Goal: Task Accomplishment & Management: Use online tool/utility

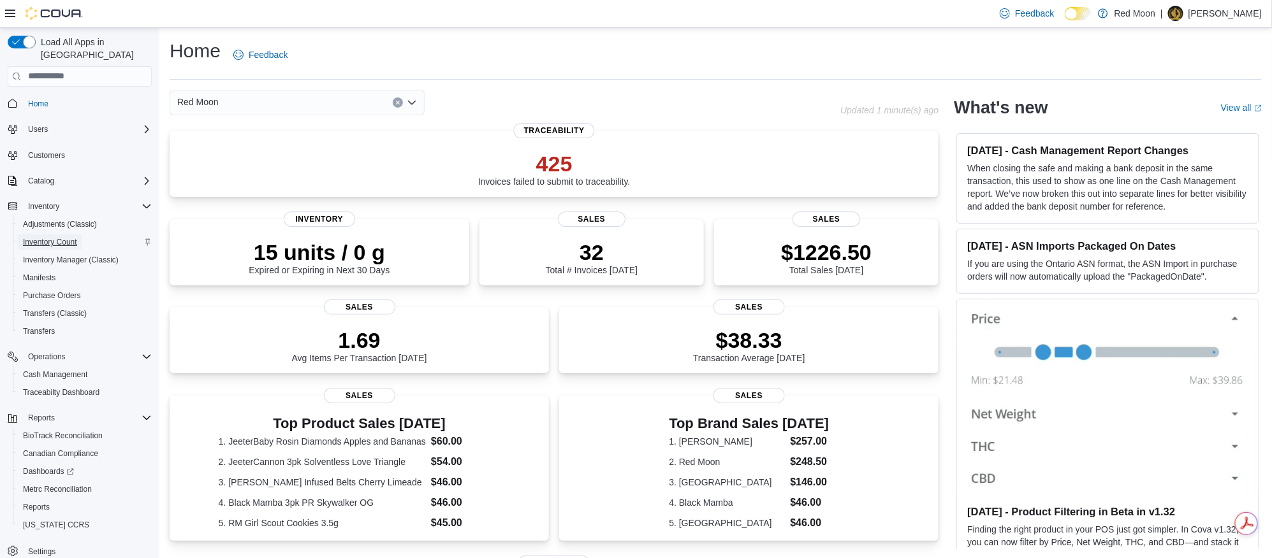
click at [52, 237] on span "Inventory Count" at bounding box center [50, 242] width 54 height 10
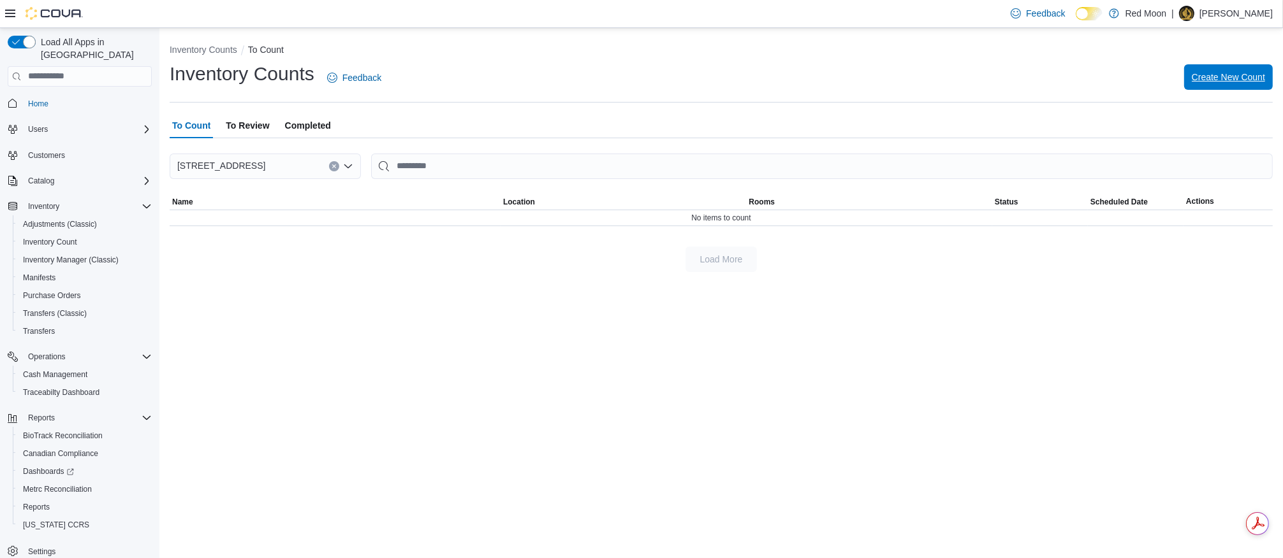
click at [1245, 71] on span "Create New Count" at bounding box center [1227, 77] width 73 height 13
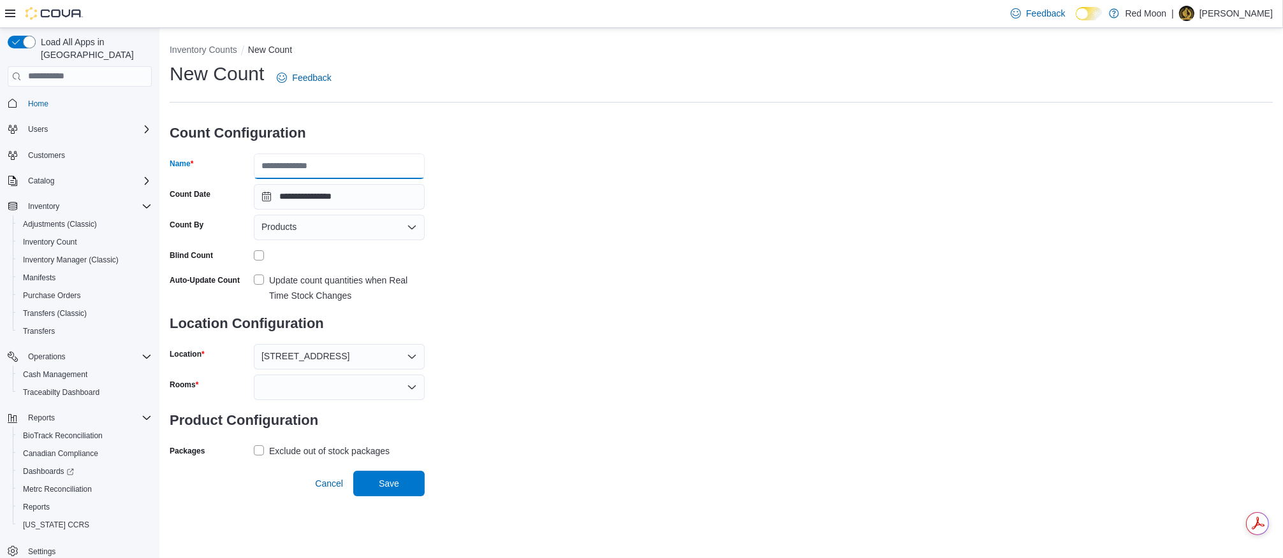
click at [314, 160] on input "Name" at bounding box center [339, 166] width 171 height 25
type input "*********"
click at [265, 448] on label "Exclude out of stock packages" at bounding box center [322, 451] width 136 height 15
click at [251, 455] on div "Packages Exclude out of stock packages" at bounding box center [297, 451] width 255 height 20
click at [258, 448] on label "Exclude out of stock packages" at bounding box center [322, 451] width 136 height 15
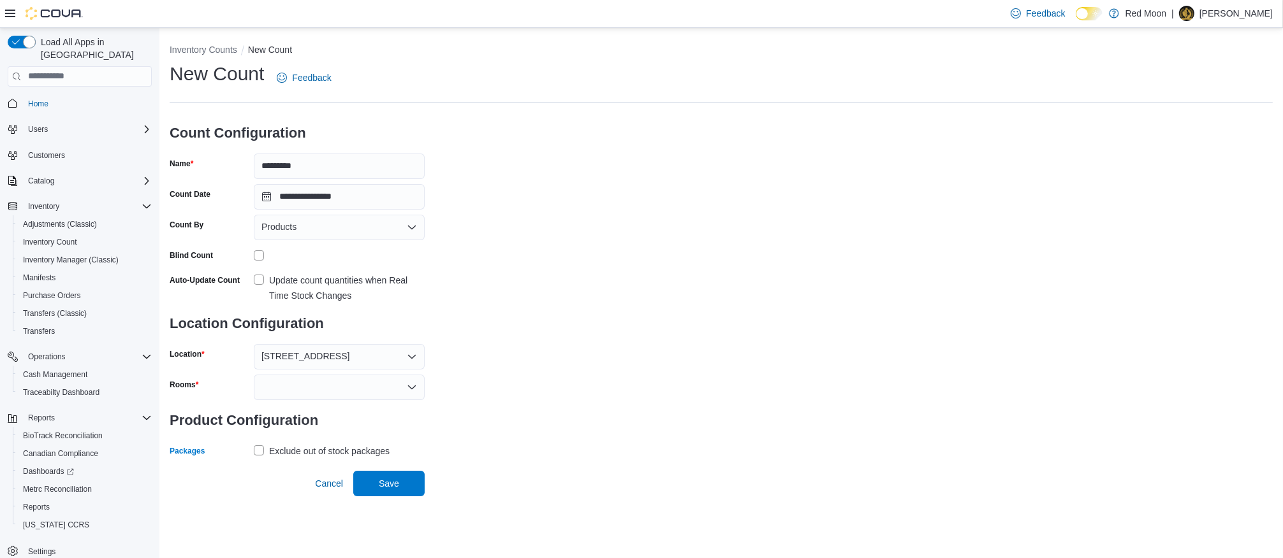
click at [357, 390] on div at bounding box center [339, 387] width 171 height 25
click at [302, 409] on span "Showroom" at bounding box center [339, 409] width 156 height 13
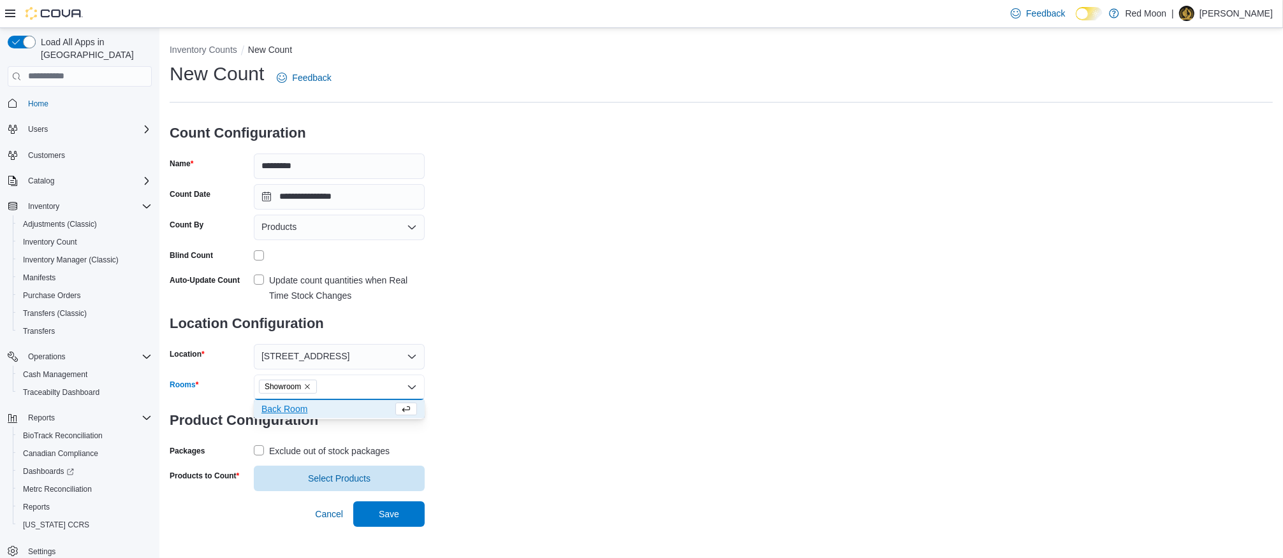
click at [296, 412] on span "Back Room" at bounding box center [326, 409] width 131 height 13
click at [327, 467] on span "Select Products" at bounding box center [339, 477] width 156 height 25
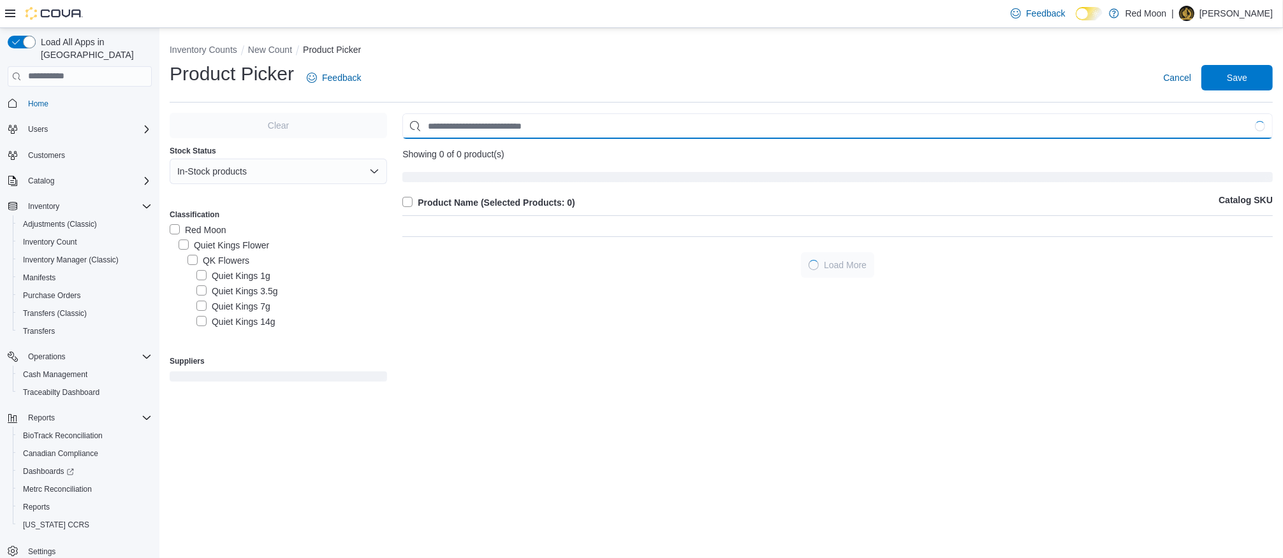
click at [533, 130] on input "Use aria labels when no actual label is in use" at bounding box center [837, 125] width 870 height 25
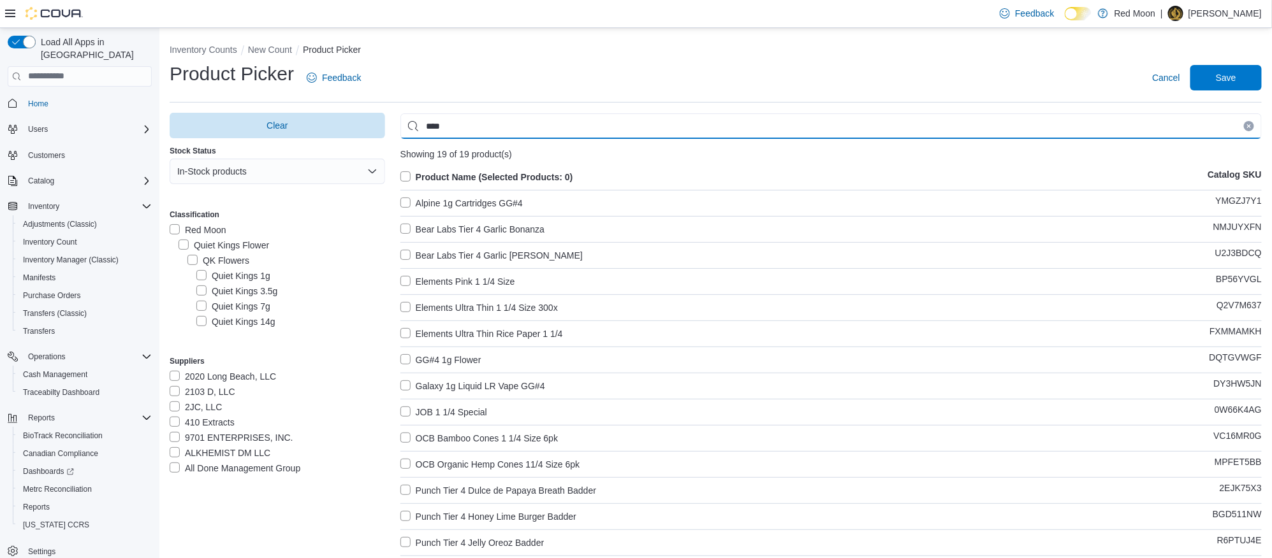
type input "****"
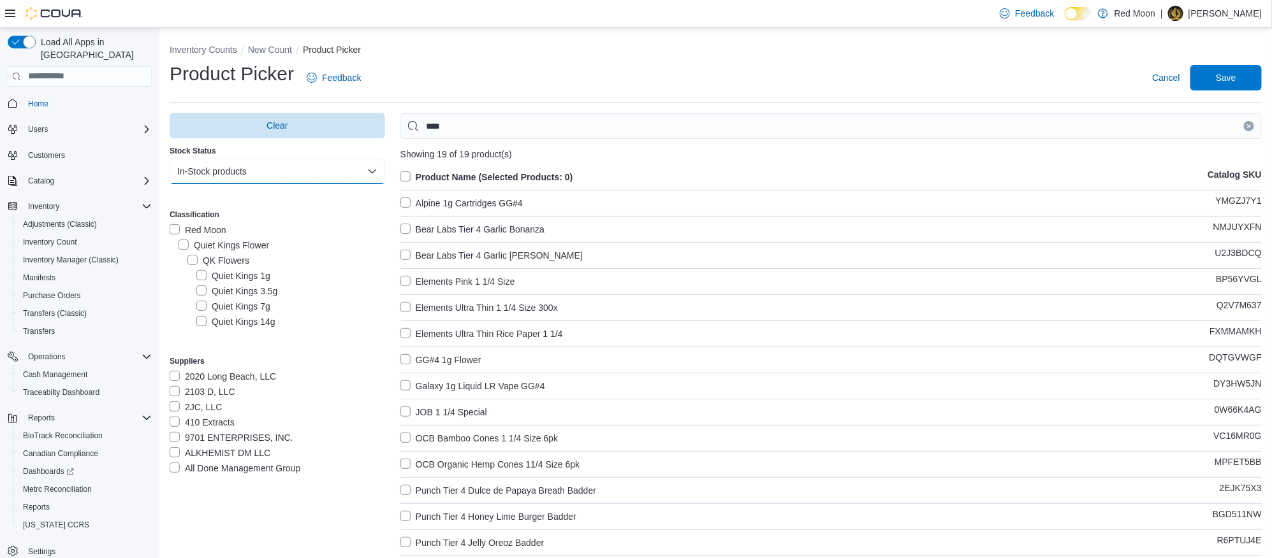
click at [233, 168] on button "In-Stock products" at bounding box center [277, 171] width 215 height 25
click at [229, 250] on span "Out of stock products" at bounding box center [281, 248] width 182 height 15
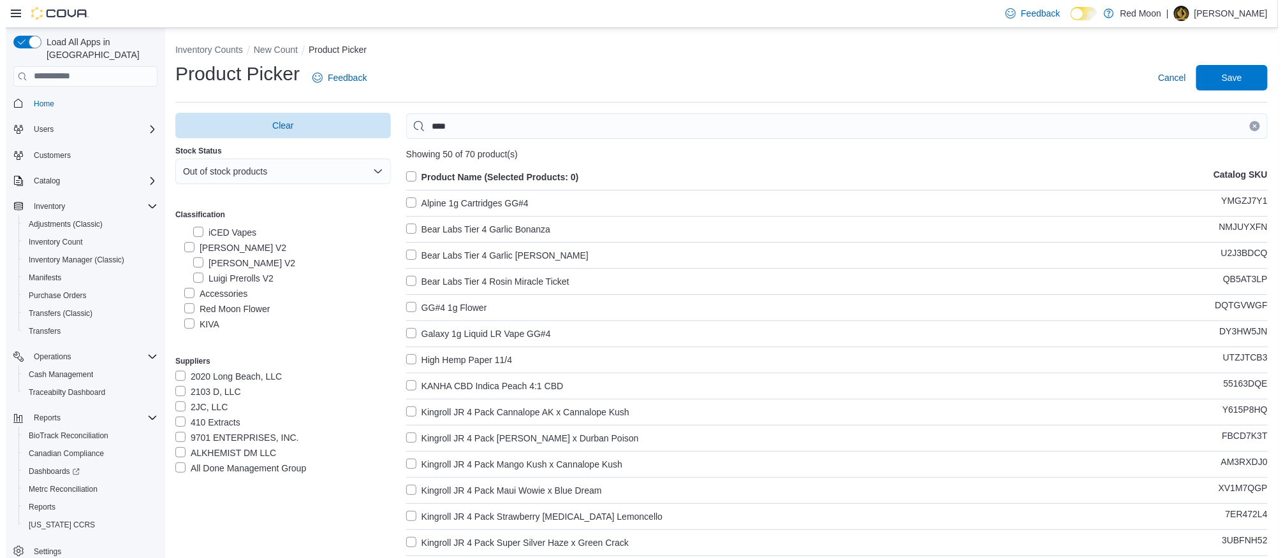
scroll to position [3609, 0]
click at [187, 301] on label "Red Moon 3.5g smalls" at bounding box center [230, 308] width 104 height 15
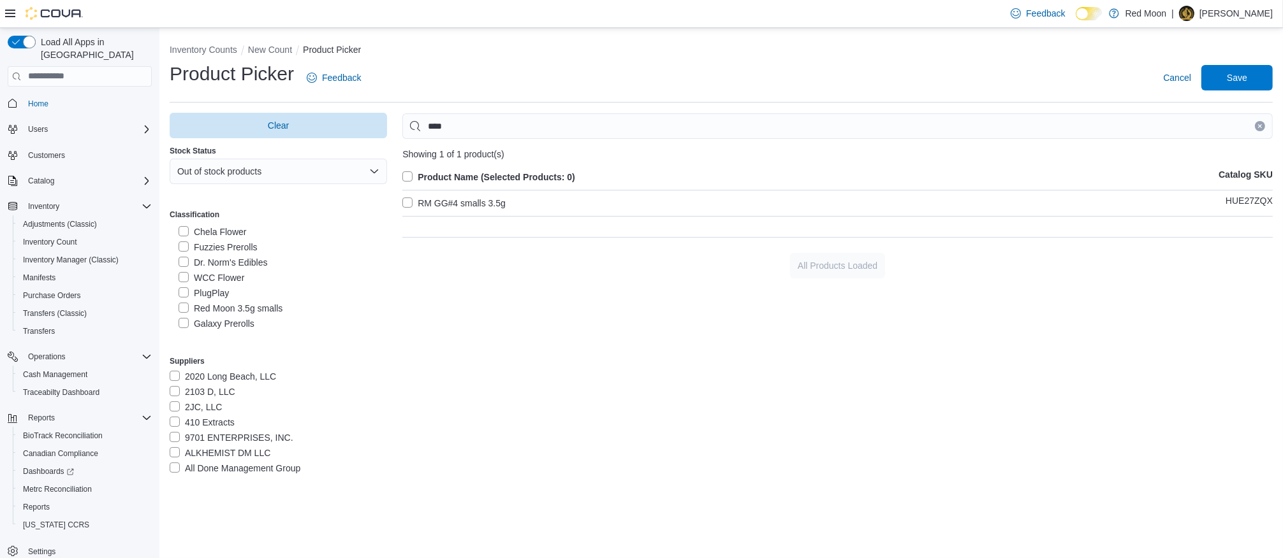
click at [409, 200] on label "RM GG#4 smalls 3.5g" at bounding box center [453, 203] width 103 height 15
click at [1255, 78] on span "Save" at bounding box center [1237, 76] width 56 height 25
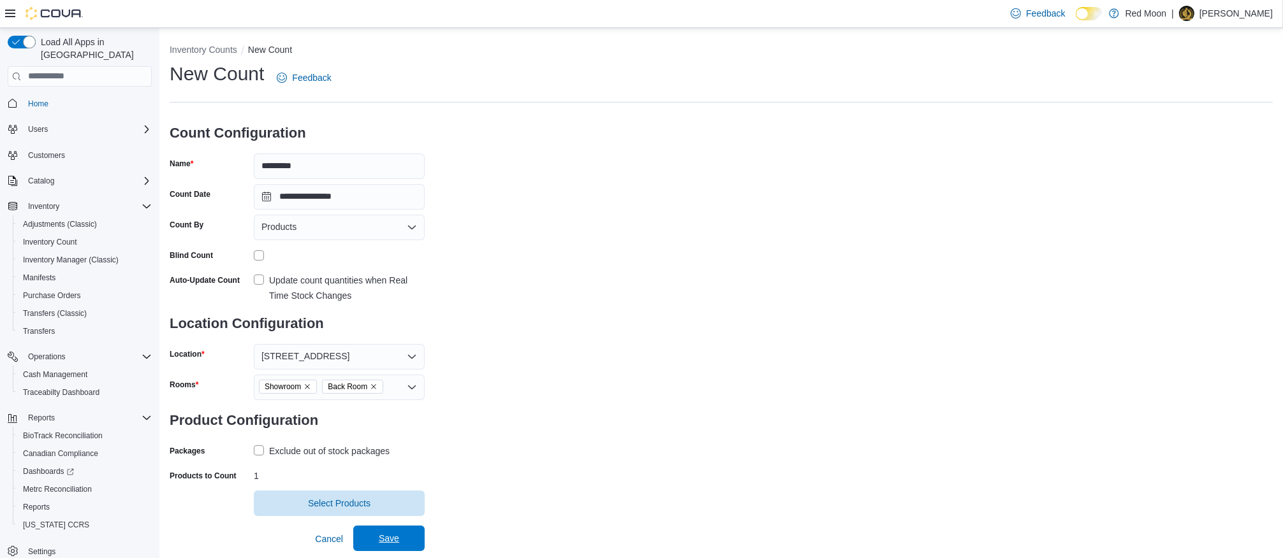
click at [400, 538] on span "Save" at bounding box center [389, 538] width 56 height 25
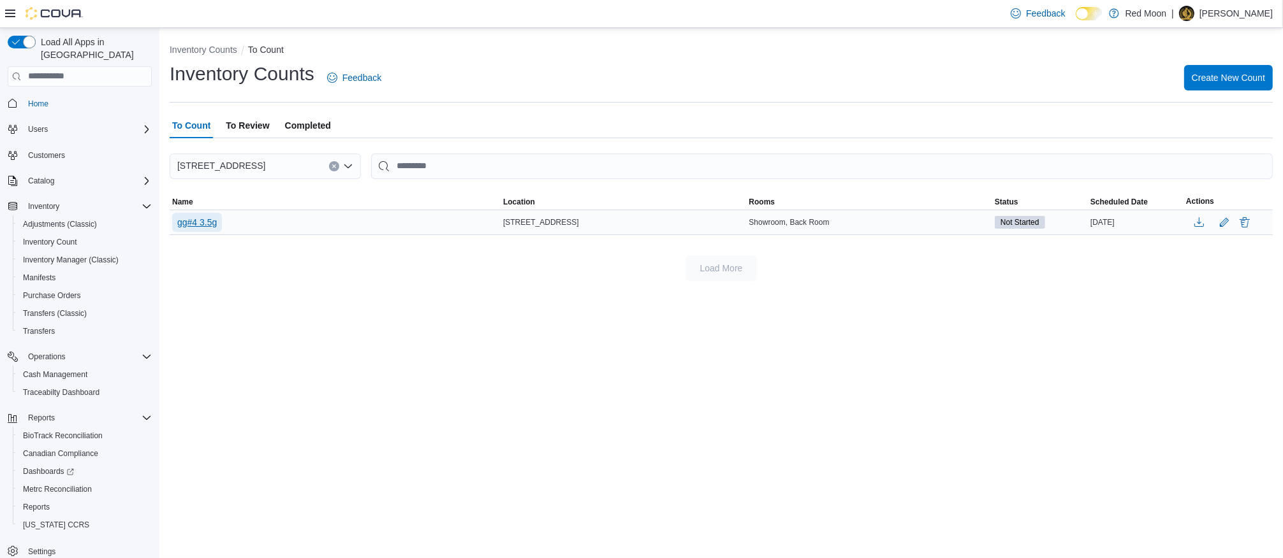
click at [212, 226] on span "gg#4 3.5g" at bounding box center [197, 222] width 40 height 13
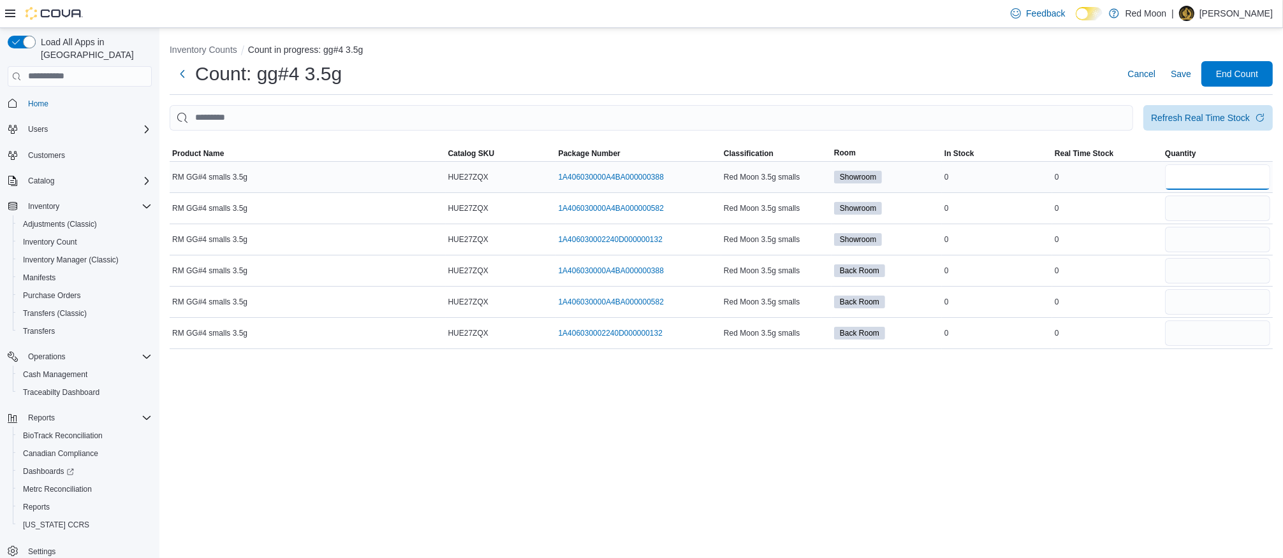
click at [1191, 179] on input "number" at bounding box center [1217, 176] width 105 height 25
type input "*"
drag, startPoint x: 1193, startPoint y: 208, endPoint x: 1056, endPoint y: 218, distance: 137.4
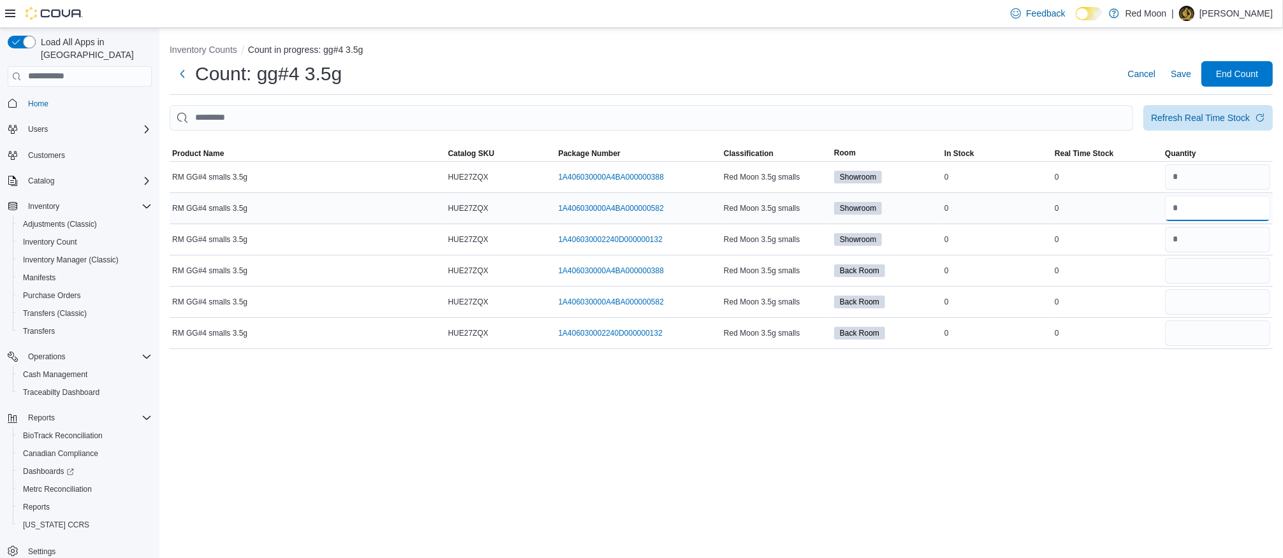
click at [1056, 218] on tr "RM GG#4 smalls 3.5g Catalog SKU HUE27ZQX Package Number 1A406030000A4BA00000058…" at bounding box center [721, 208] width 1103 height 31
type input "*"
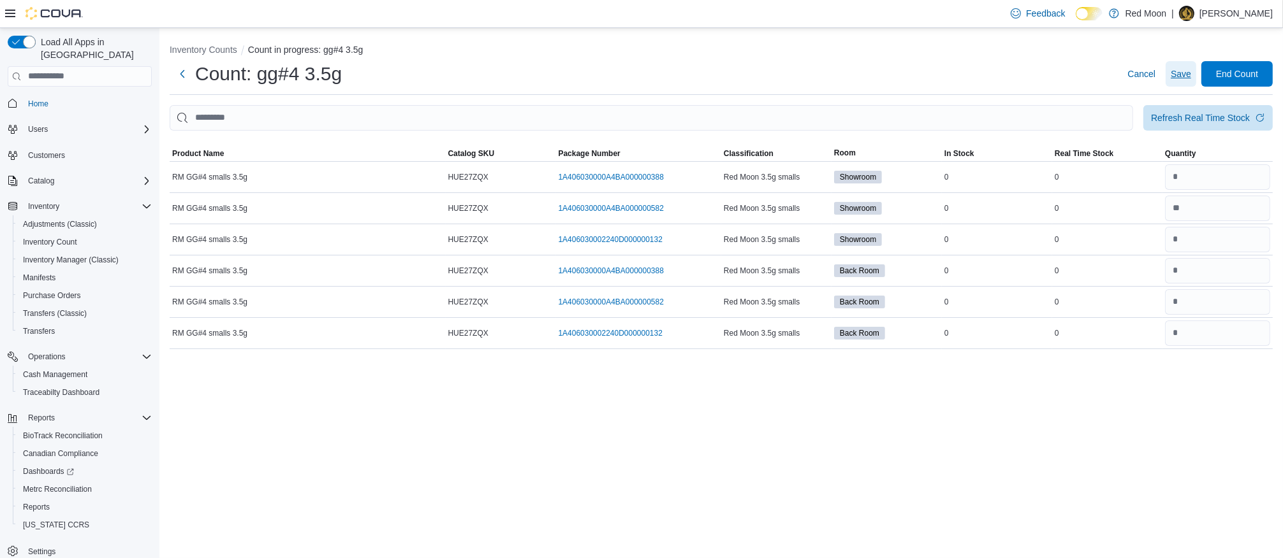
click at [1184, 70] on span "Save" at bounding box center [1180, 74] width 20 height 13
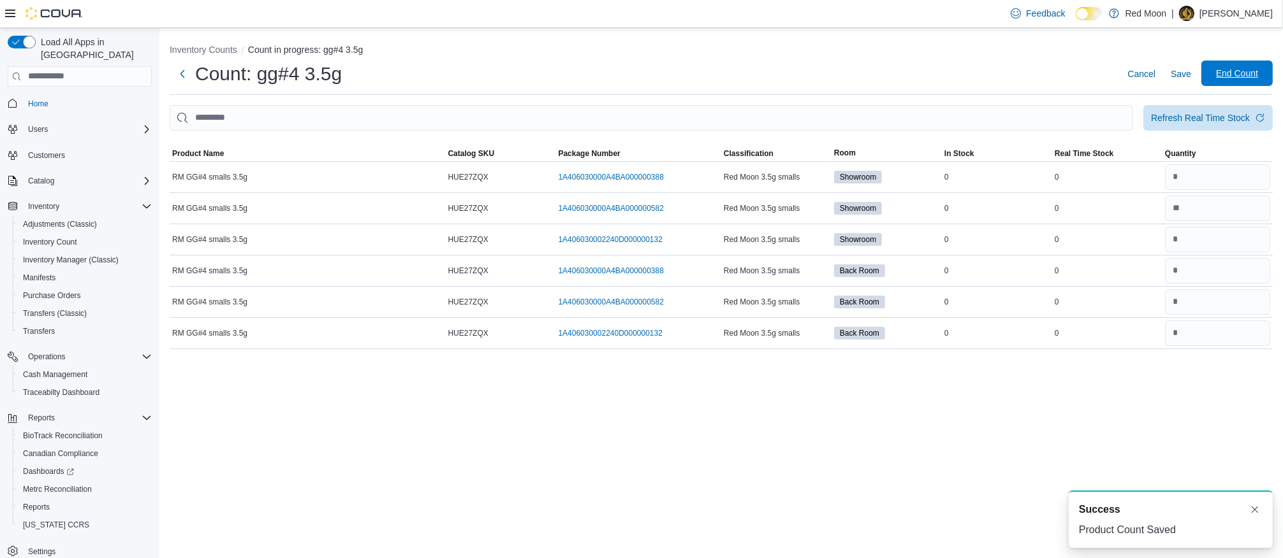
click at [1235, 69] on span "End Count" at bounding box center [1237, 73] width 42 height 13
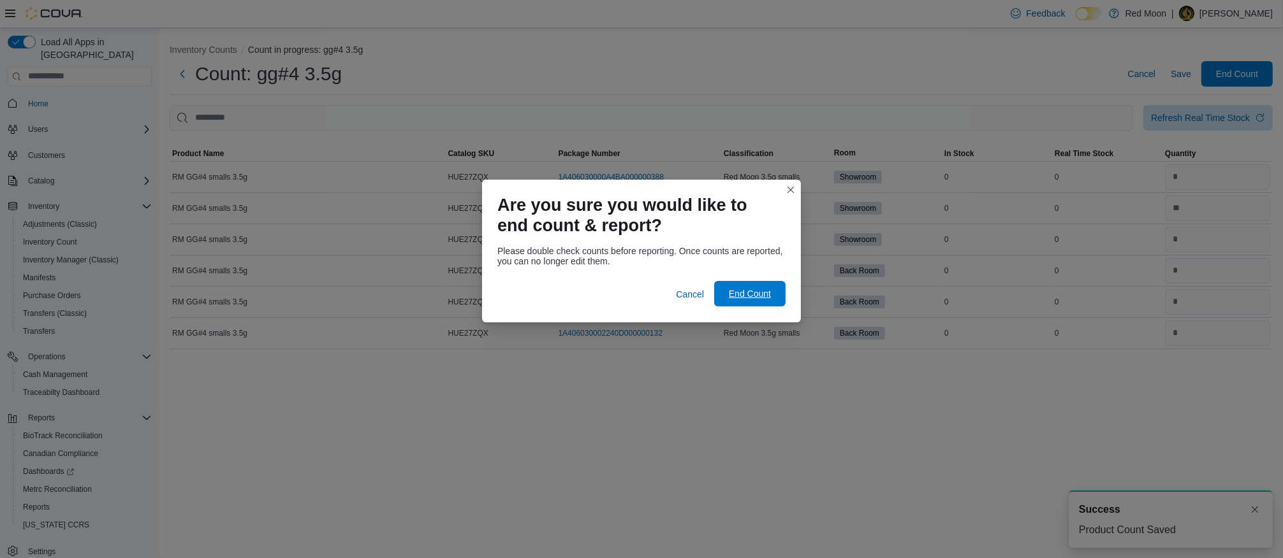
click at [768, 297] on span "End Count" at bounding box center [750, 294] width 42 height 13
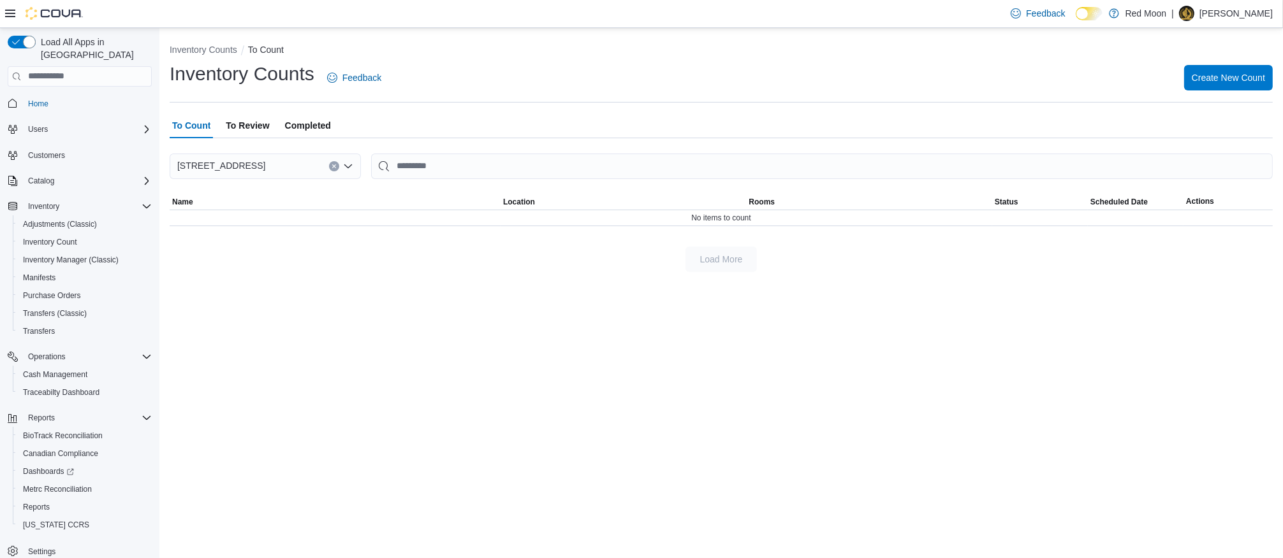
click at [251, 121] on span "To Review" at bounding box center [247, 125] width 43 height 25
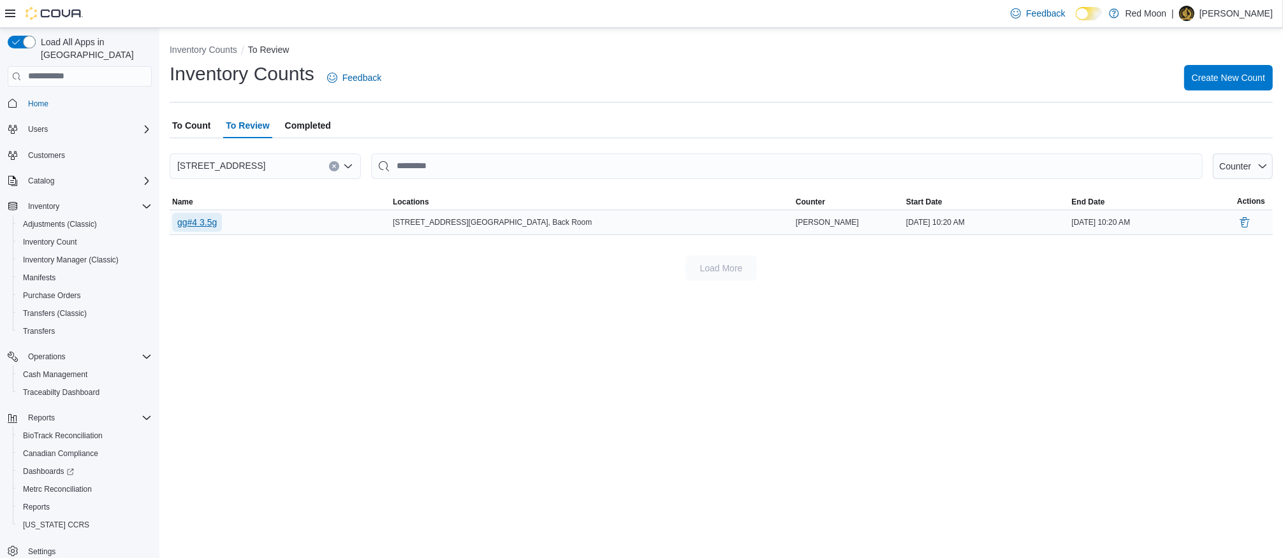
click at [210, 217] on span "gg#4 3.5g" at bounding box center [197, 222] width 40 height 13
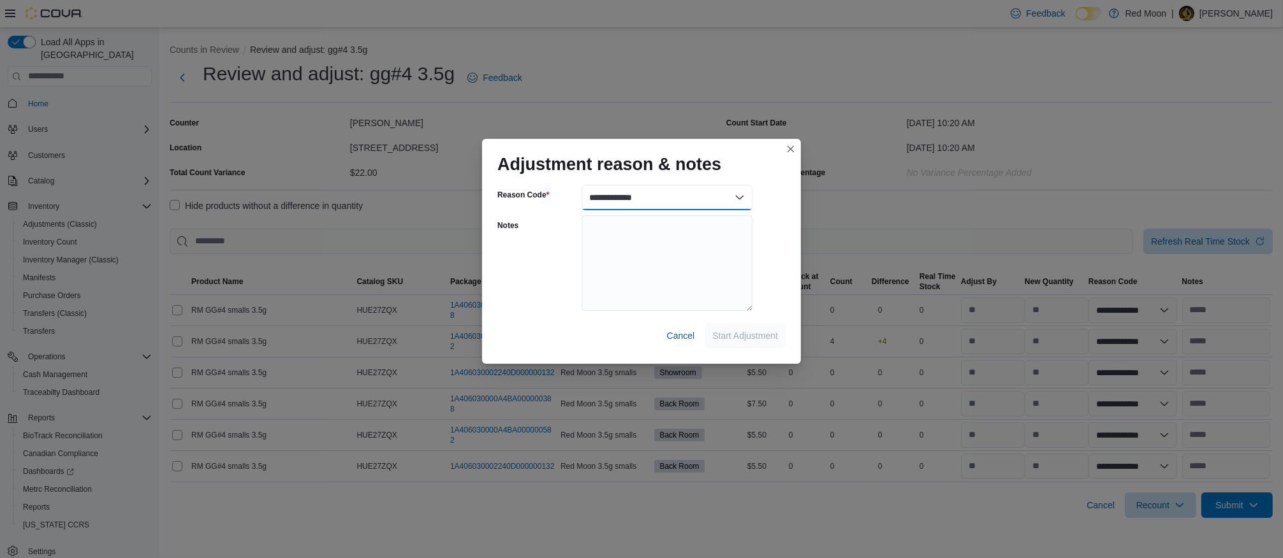
click at [613, 194] on select "**********" at bounding box center [666, 197] width 171 height 25
select select "**********"
click at [581, 185] on select "**********" at bounding box center [666, 197] width 171 height 25
click at [752, 336] on span "Start Adjustment" at bounding box center [745, 335] width 66 height 13
select select "**********"
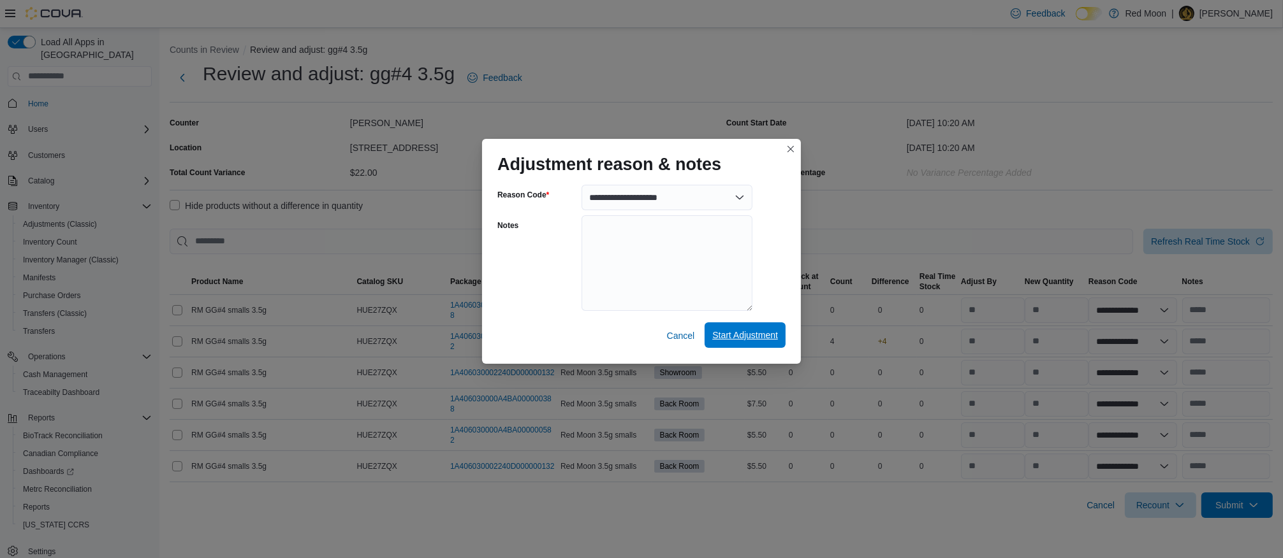
select select "**********"
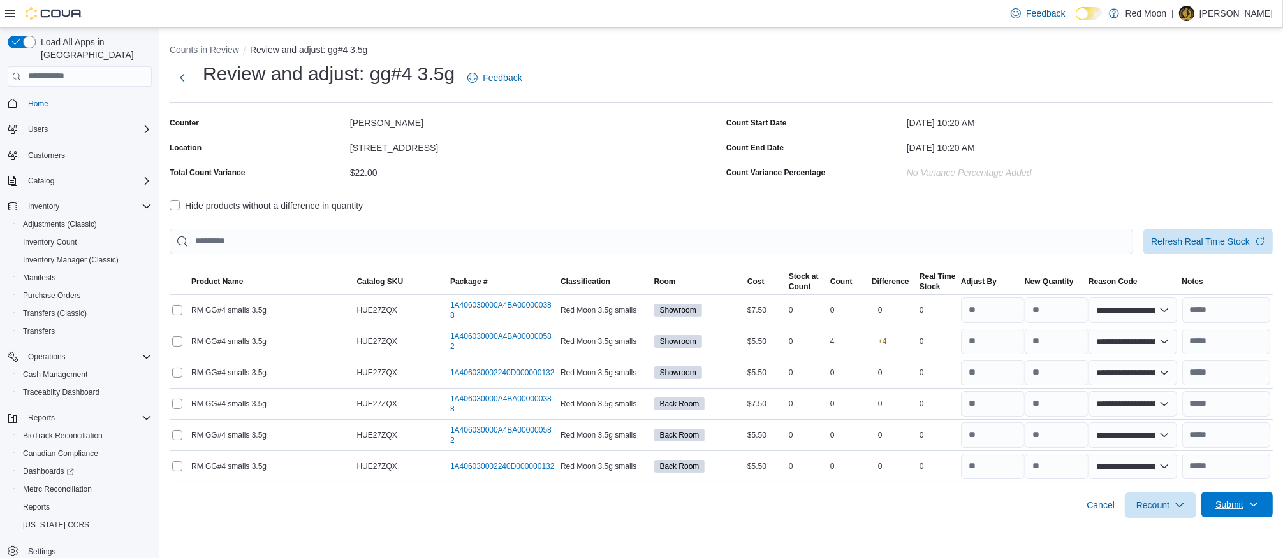
click at [1244, 504] on span "Submit" at bounding box center [1237, 504] width 56 height 25
click at [1225, 446] on span "Submit Adjustments" at bounding box center [1197, 448] width 79 height 13
